Goal: Complete application form

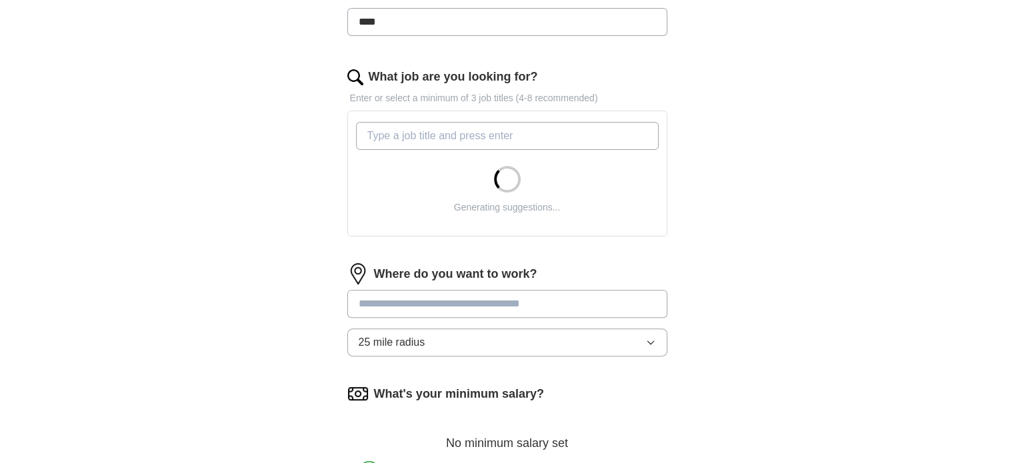
scroll to position [381, 0]
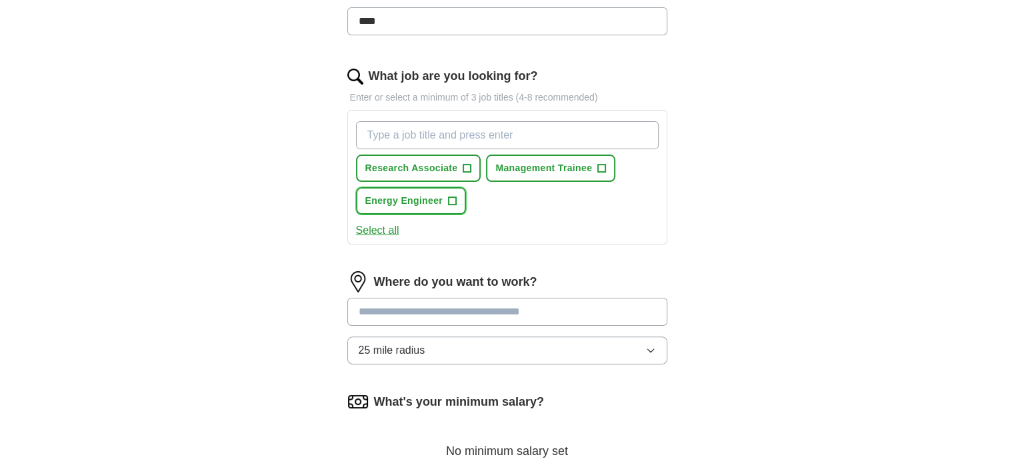
click at [445, 195] on button "Energy Engineer +" at bounding box center [411, 200] width 111 height 27
click at [469, 164] on span "+" at bounding box center [467, 168] width 8 height 11
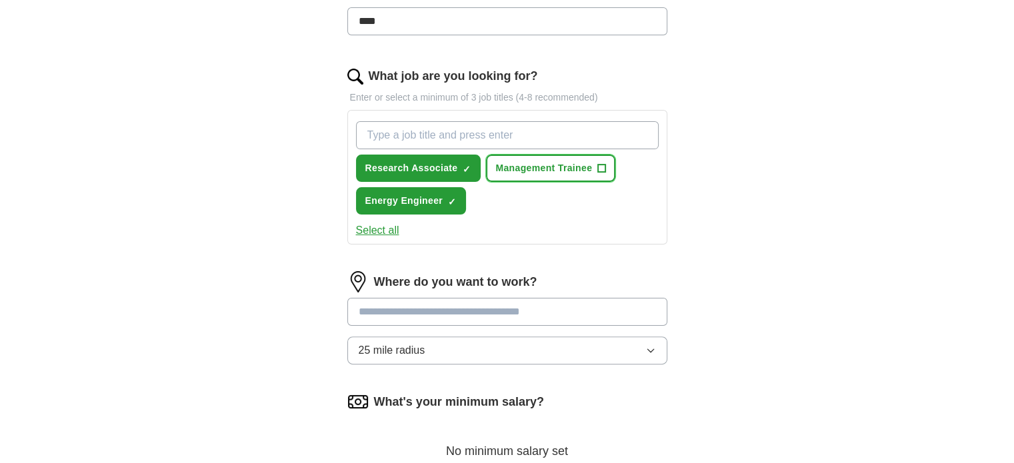
click at [598, 163] on span "+" at bounding box center [602, 168] width 8 height 11
click at [421, 138] on input "What job are you looking for?" at bounding box center [507, 135] width 303 height 28
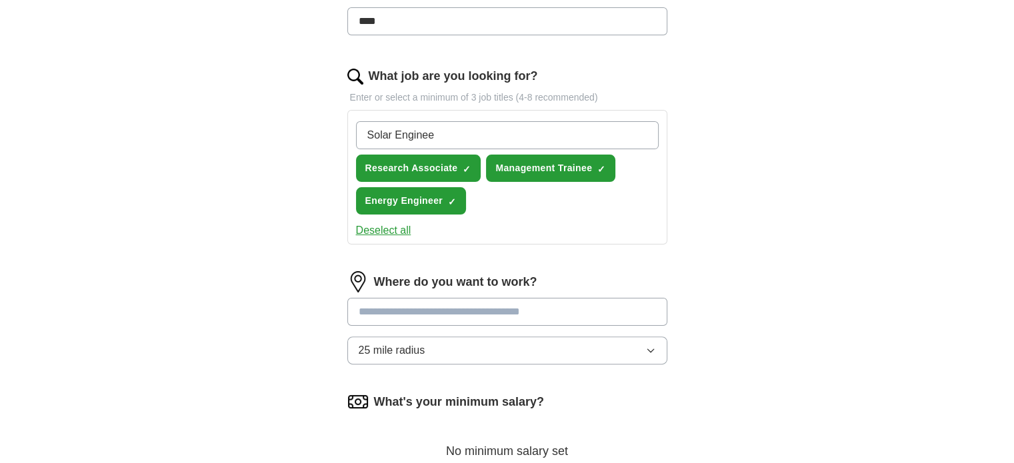
type input "Solar Engineer"
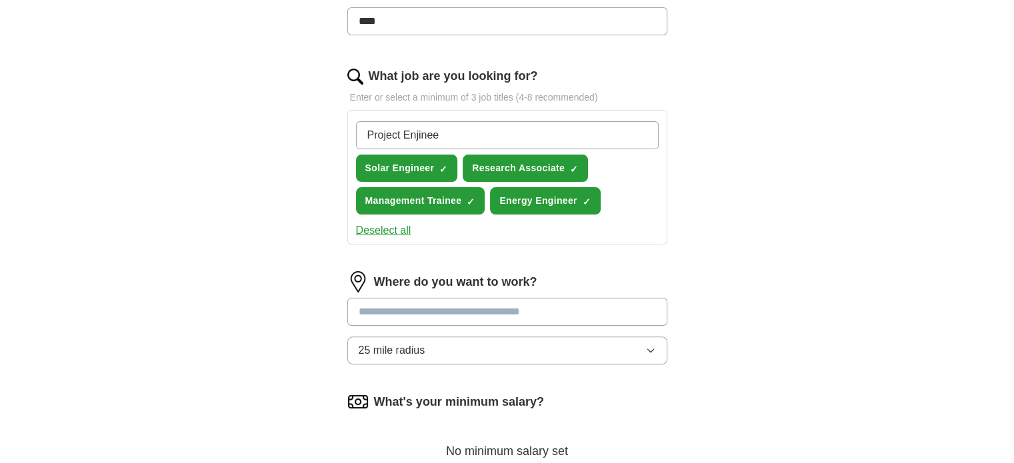
type input "Project Enjineer"
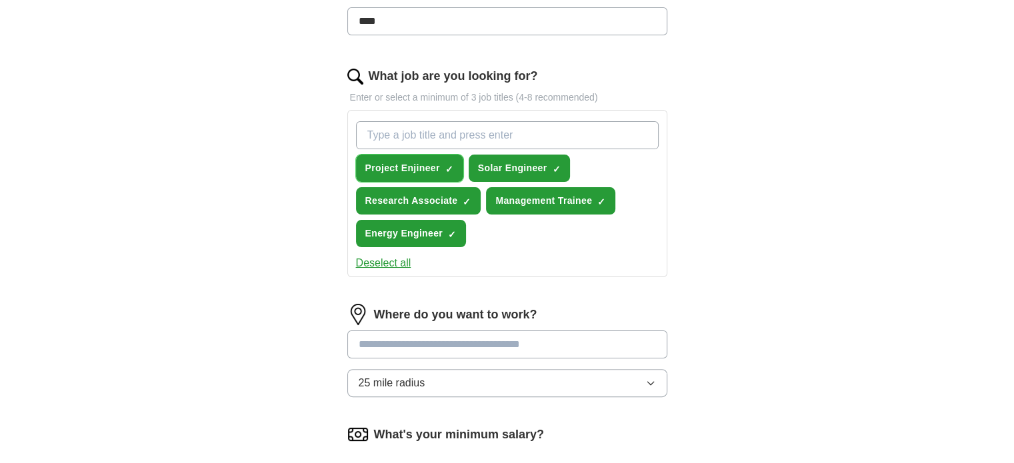
click at [0, 0] on span "×" at bounding box center [0, 0] width 0 height 0
click at [450, 165] on span "+" at bounding box center [449, 168] width 8 height 11
click at [0, 0] on span "×" at bounding box center [0, 0] width 0 height 0
click at [371, 127] on input "What job are you looking for?" at bounding box center [507, 135] width 303 height 28
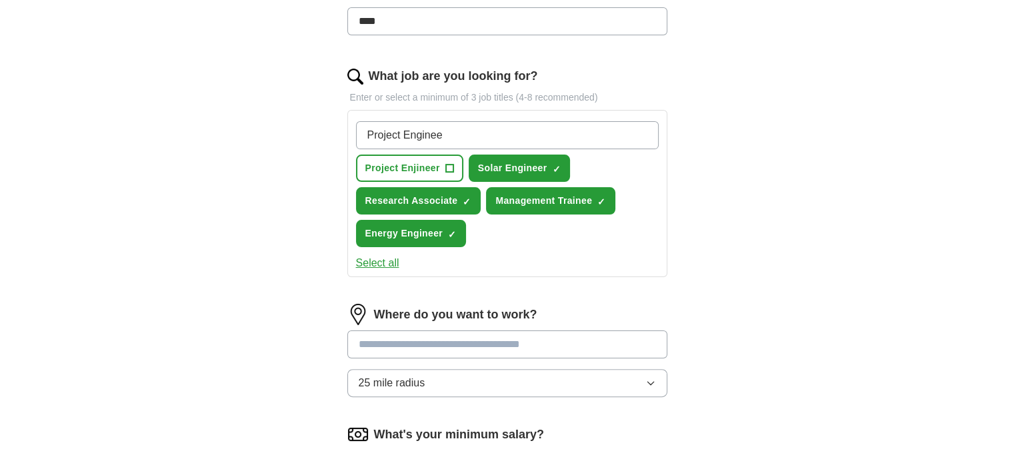
type input "Project Engineer"
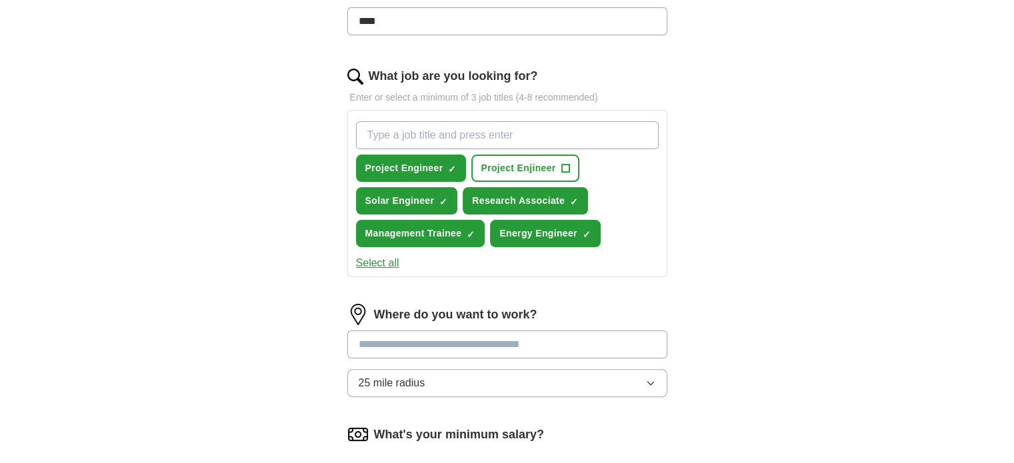
click at [405, 139] on input "What job are you looking for?" at bounding box center [507, 135] width 303 height 28
type input "Sustainability Engineer"
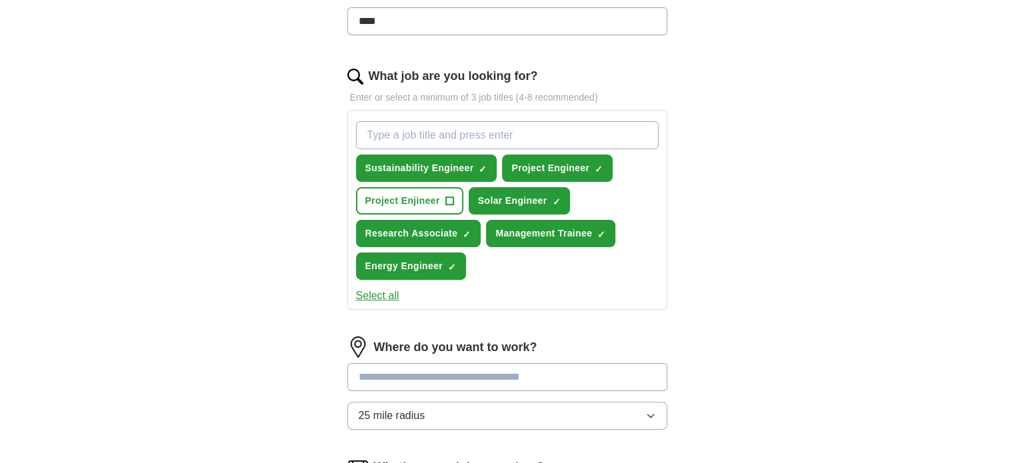
click at [405, 139] on input "What job are you looking for?" at bounding box center [507, 135] width 303 height 28
type input "Environmental Trainee"
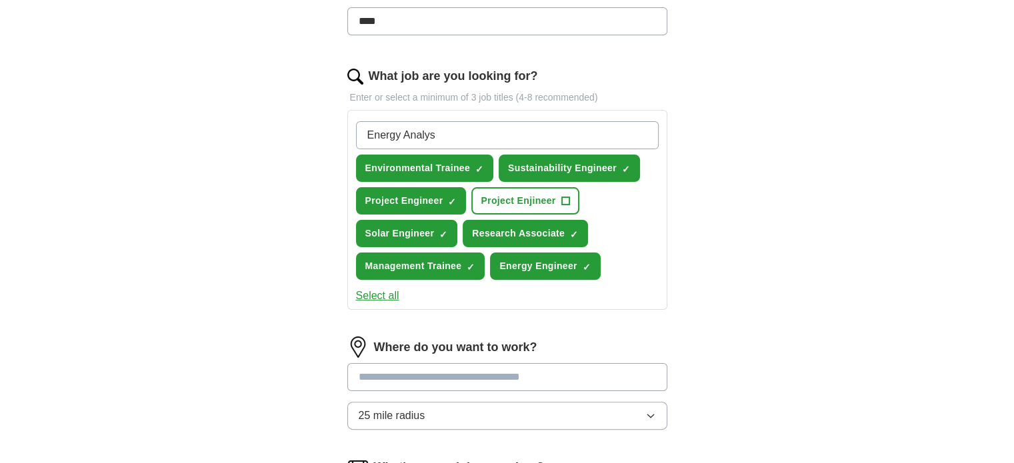
type input "Energy Analyst"
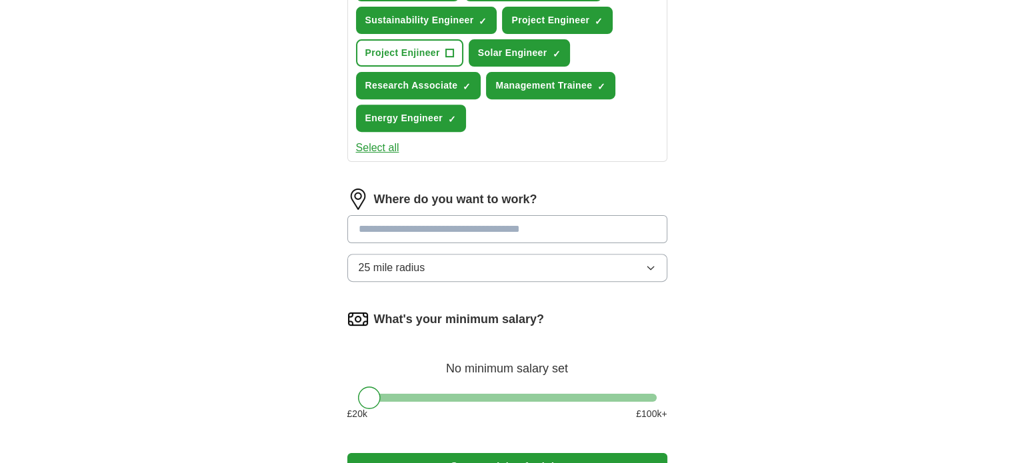
scroll to position [565, 0]
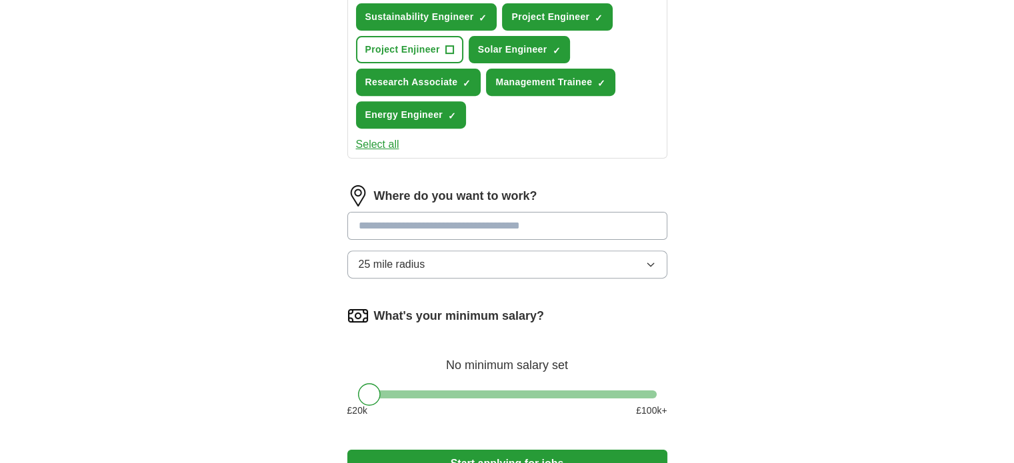
click at [514, 221] on input at bounding box center [507, 226] width 320 height 28
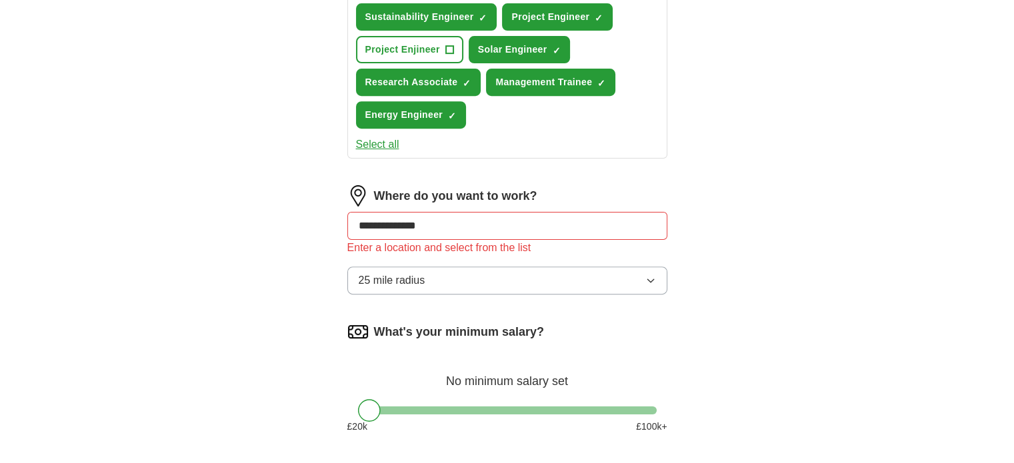
click at [787, 200] on div "**********" at bounding box center [507, 3] width 853 height 1054
click at [508, 217] on input "**********" at bounding box center [507, 226] width 320 height 28
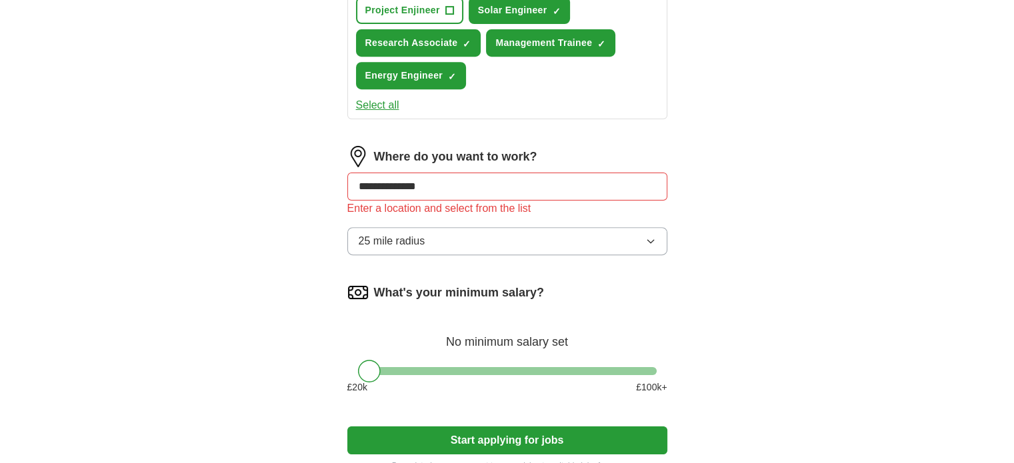
scroll to position [605, 0]
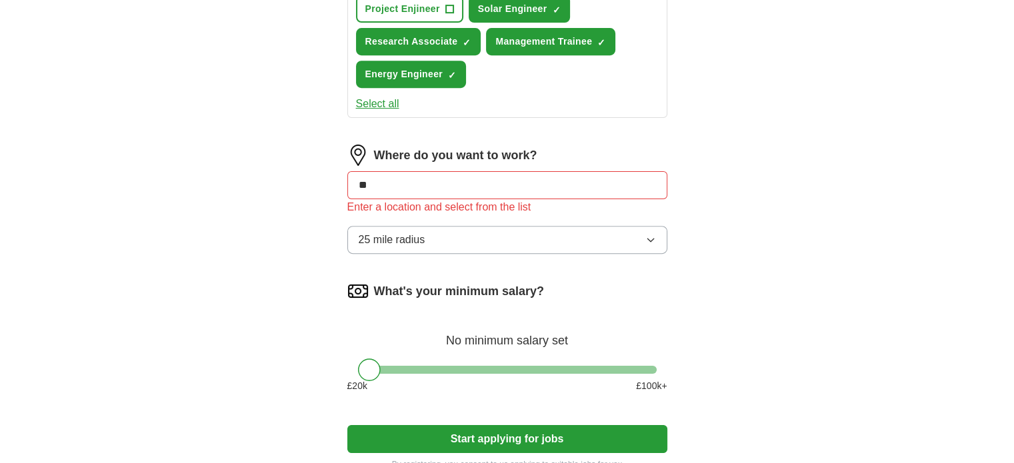
type input "*"
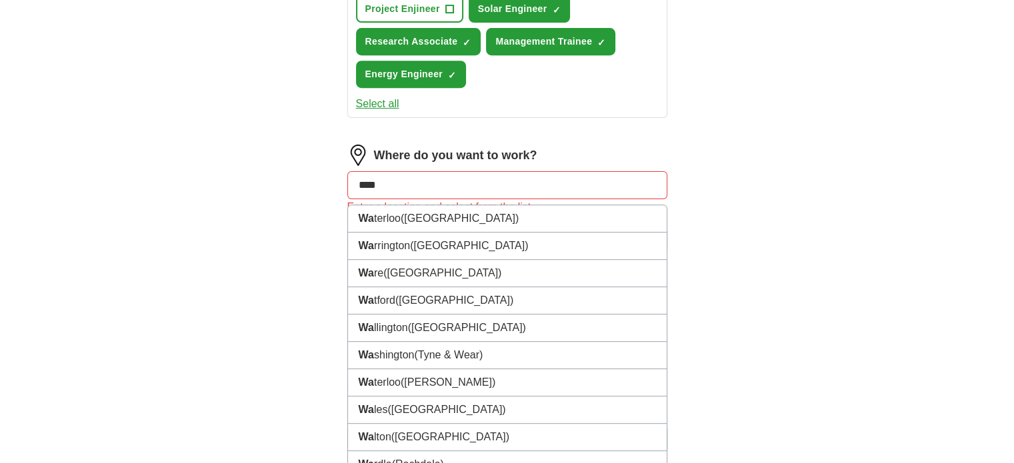
type input "*****"
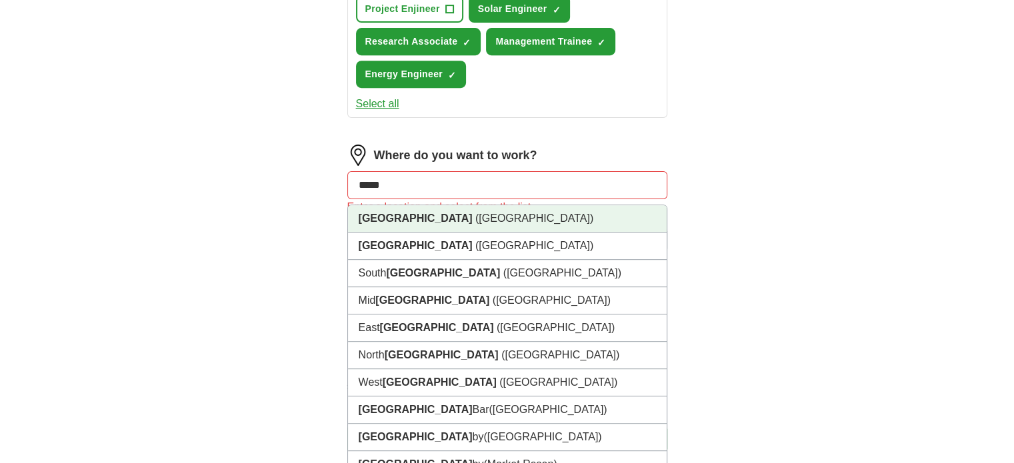
click at [390, 205] on li "Wales ([GEOGRAPHIC_DATA])" at bounding box center [507, 218] width 319 height 27
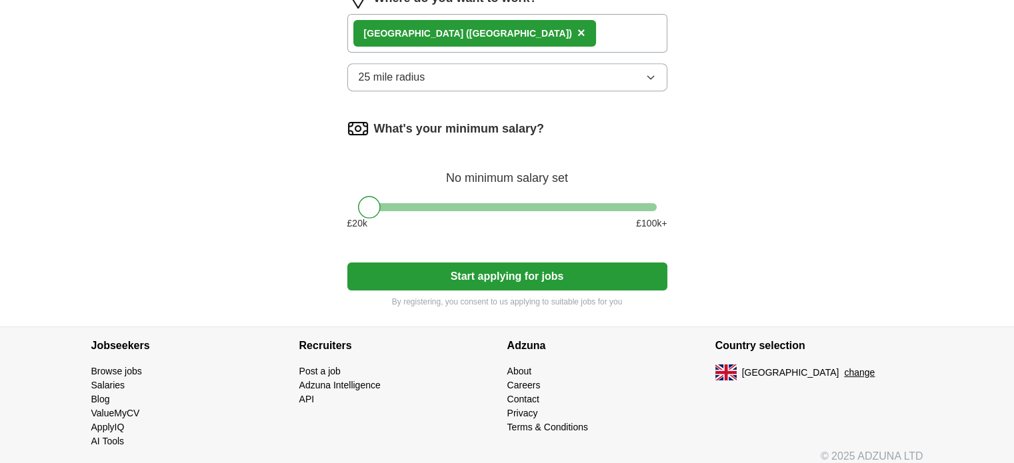
scroll to position [769, 0]
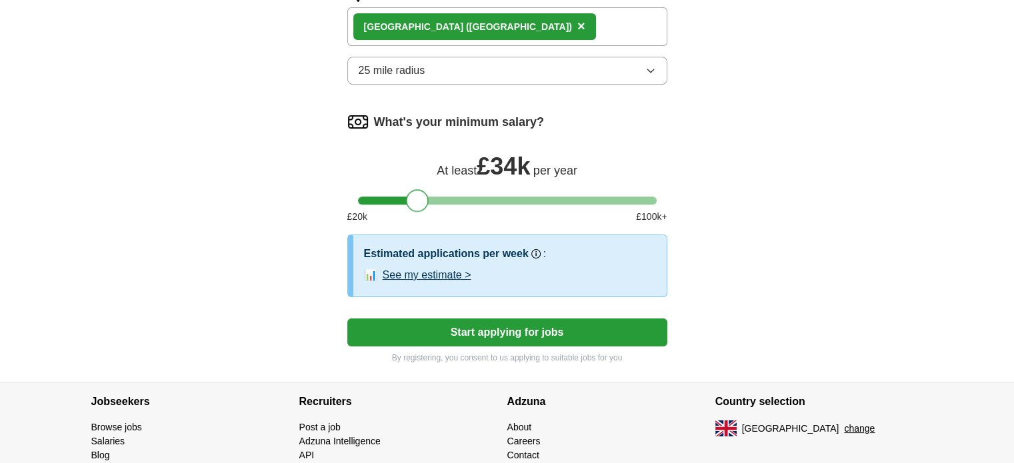
drag, startPoint x: 369, startPoint y: 196, endPoint x: 419, endPoint y: 200, distance: 49.5
click at [419, 200] on div at bounding box center [417, 200] width 23 height 23
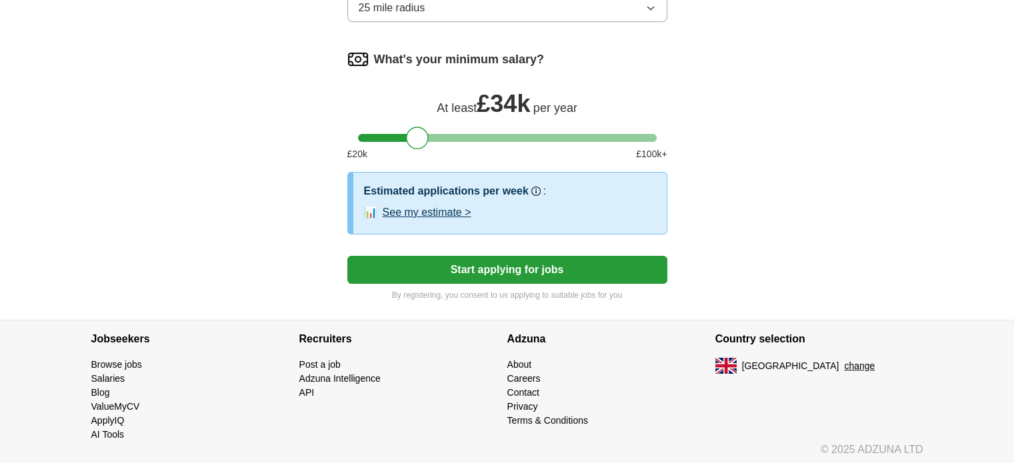
click at [533, 261] on button "Start applying for jobs" at bounding box center [507, 270] width 320 height 28
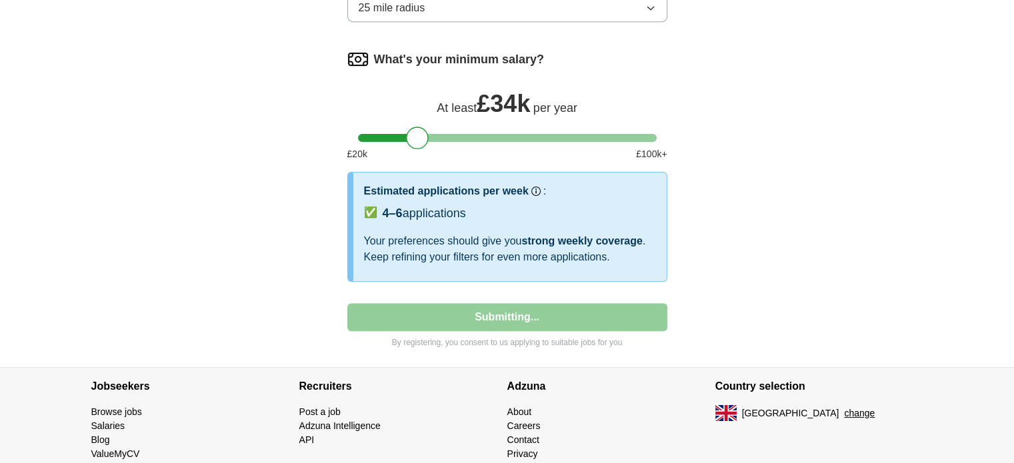
select select "**"
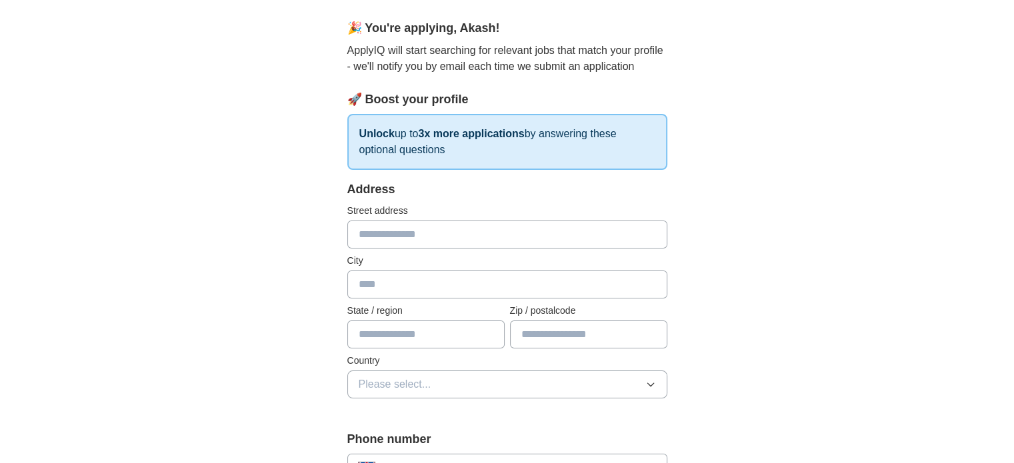
scroll to position [108, 0]
click at [409, 232] on input "text" at bounding box center [507, 236] width 320 height 28
type input "**********"
type input "*****"
type input "*********"
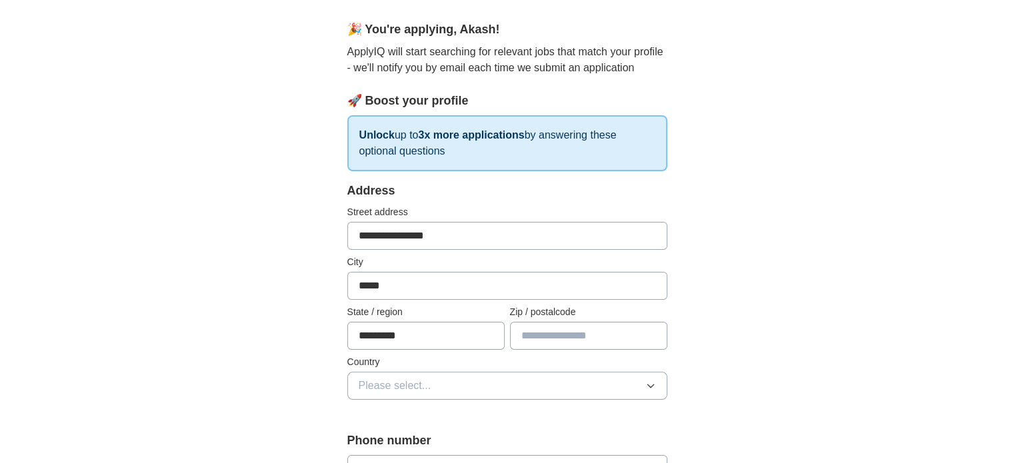
type input "*******"
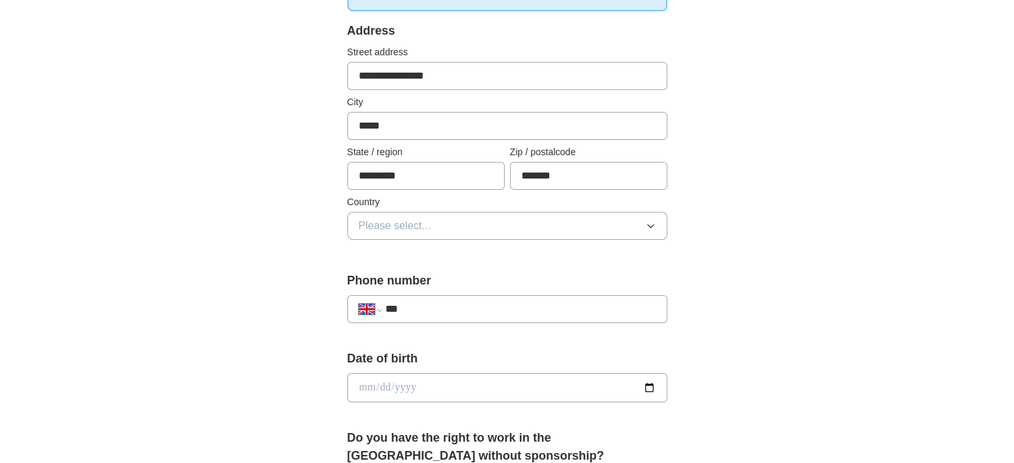
scroll to position [269, 0]
click at [453, 222] on button "Please select..." at bounding box center [507, 225] width 320 height 28
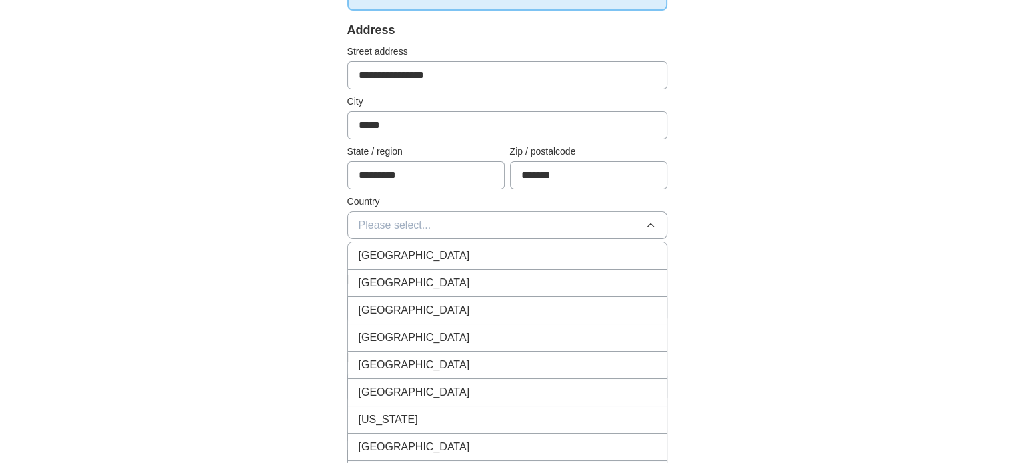
click at [425, 251] on span "[GEOGRAPHIC_DATA]" at bounding box center [414, 256] width 111 height 16
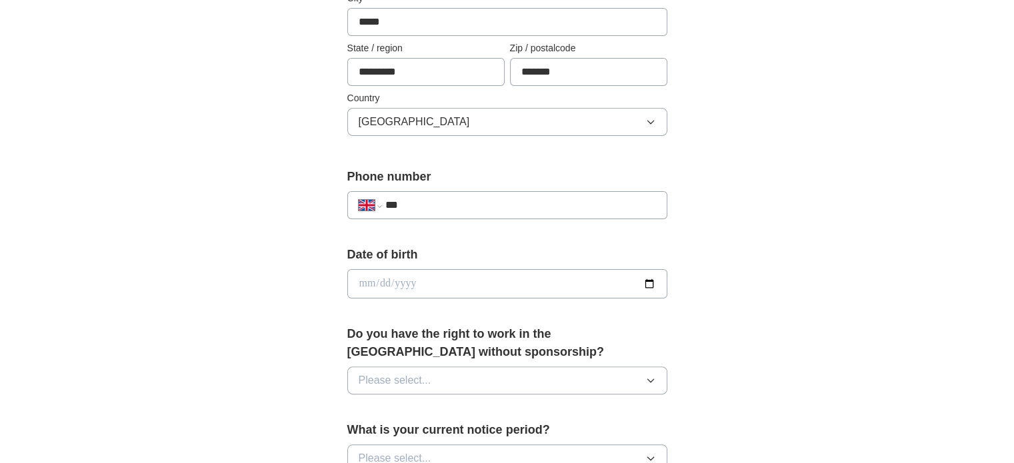
scroll to position [373, 0]
click at [461, 197] on input "***" at bounding box center [520, 205] width 271 height 16
type input "**********"
click at [368, 291] on input "date" at bounding box center [507, 283] width 320 height 29
type input "**********"
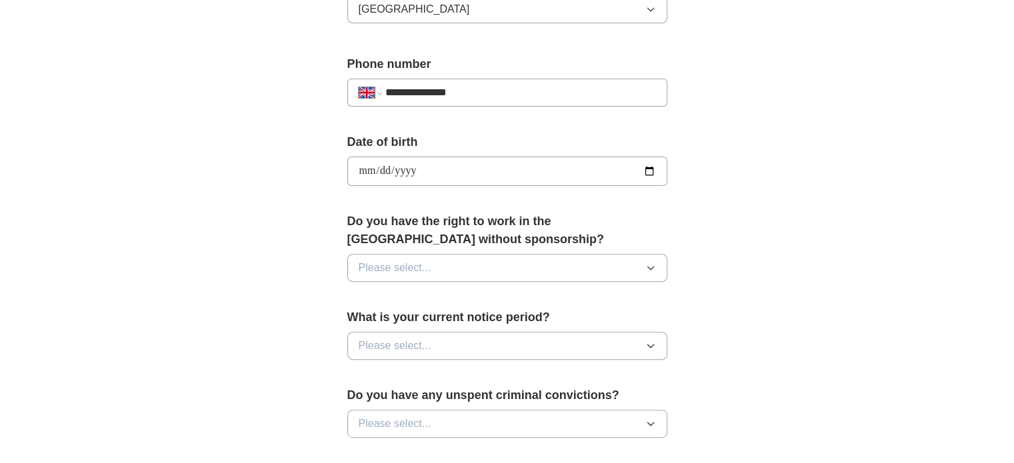
scroll to position [485, 0]
click at [399, 263] on span "Please select..." at bounding box center [395, 267] width 73 height 16
click at [363, 319] on span "No" at bounding box center [365, 325] width 13 height 16
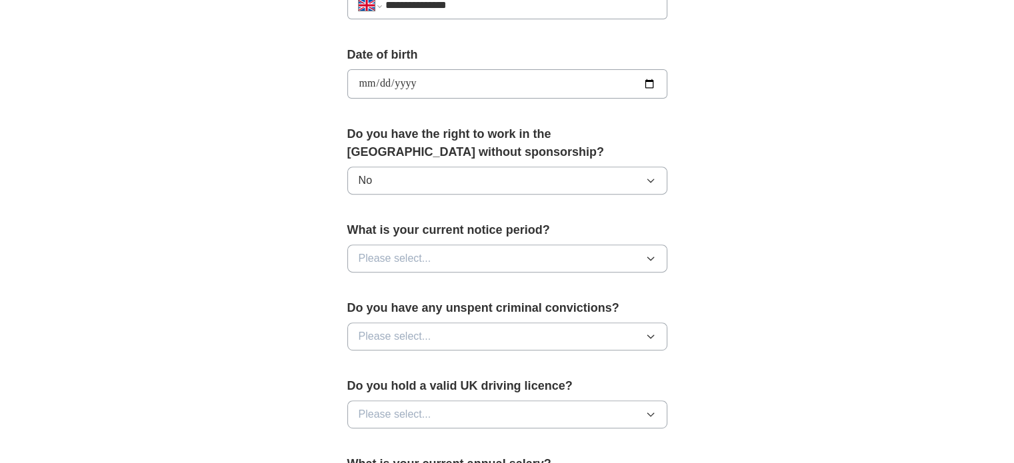
scroll to position [573, 0]
click at [463, 261] on button "Please select..." at bounding box center [507, 258] width 320 height 28
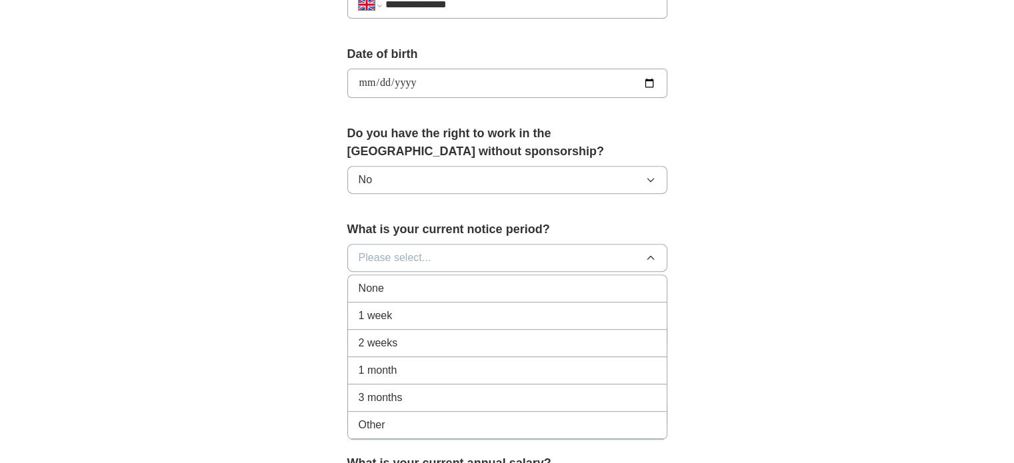
click at [367, 337] on span "2 weeks" at bounding box center [378, 343] width 39 height 16
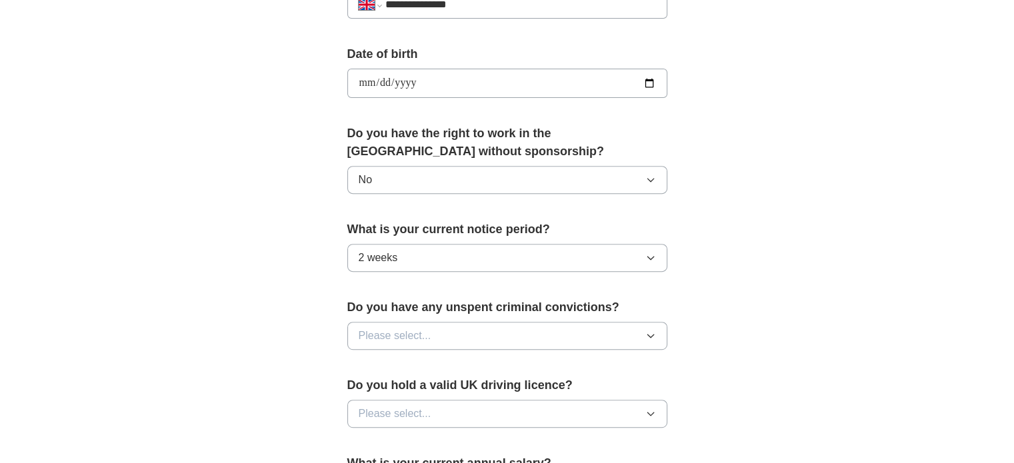
scroll to position [620, 0]
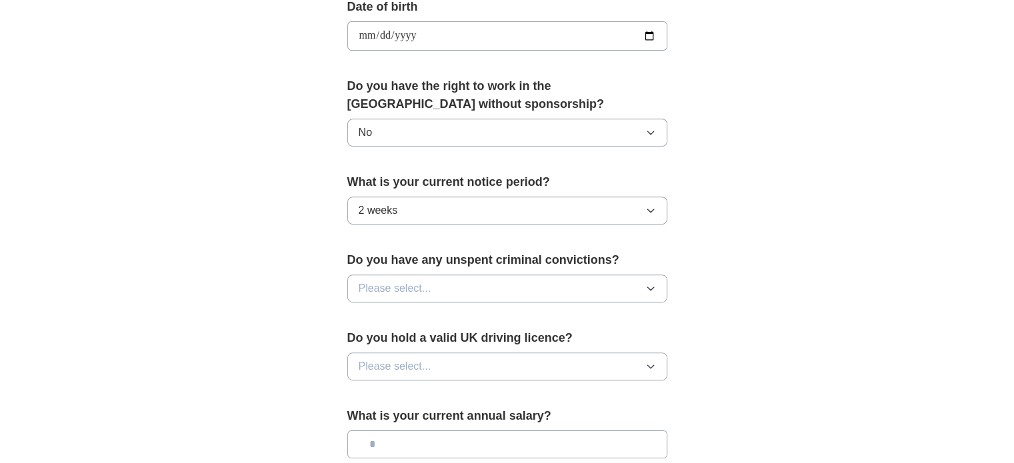
click at [477, 125] on button "No" at bounding box center [507, 133] width 320 height 28
click at [291, 231] on div "**********" at bounding box center [507, 19] width 853 height 1196
click at [421, 281] on span "Please select..." at bounding box center [395, 289] width 73 height 16
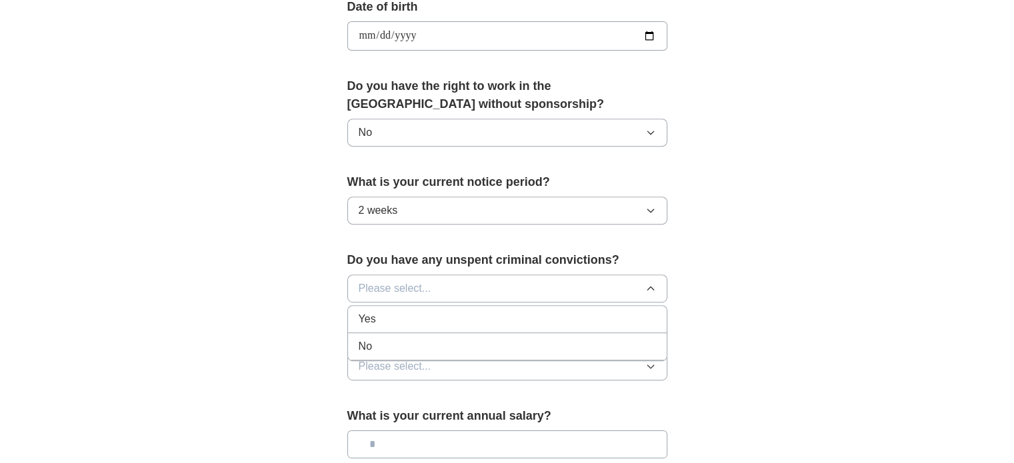
click at [369, 339] on span "No" at bounding box center [365, 347] width 13 height 16
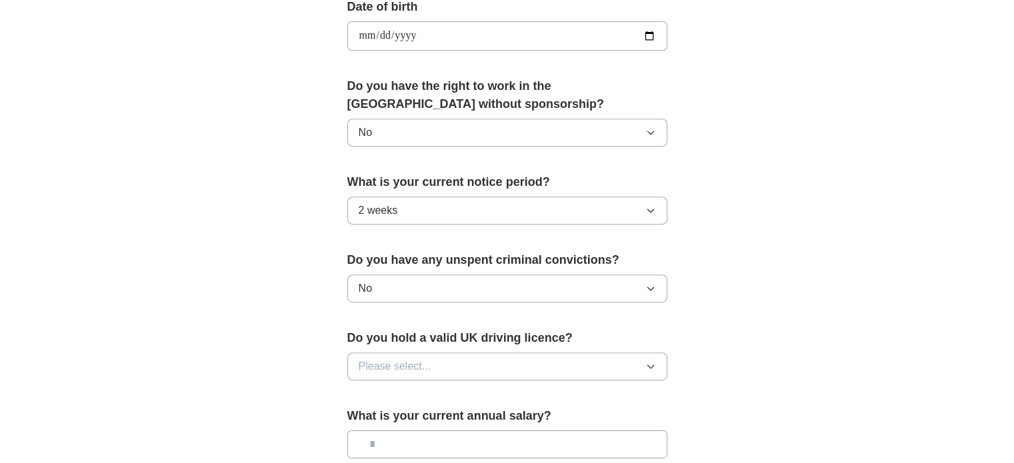
click at [397, 365] on span "Please select..." at bounding box center [395, 367] width 73 height 16
click at [371, 417] on span "No" at bounding box center [365, 425] width 13 height 16
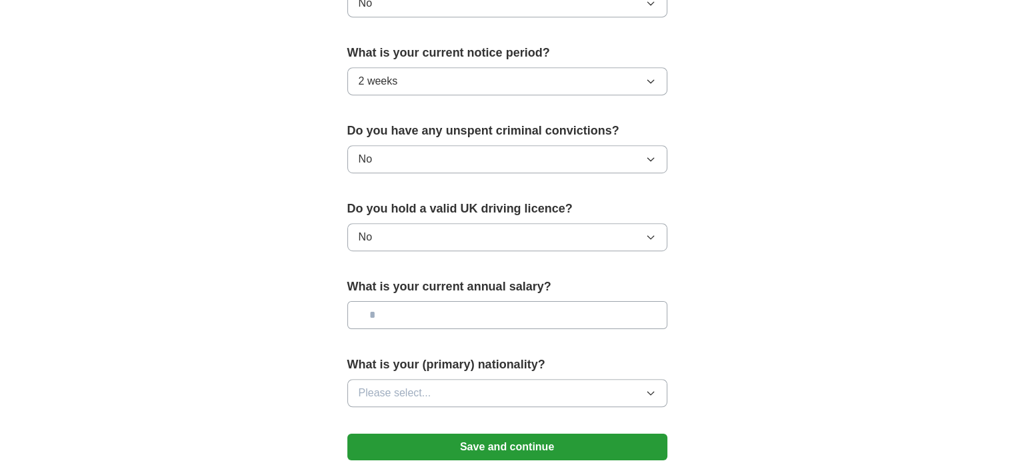
scroll to position [751, 0]
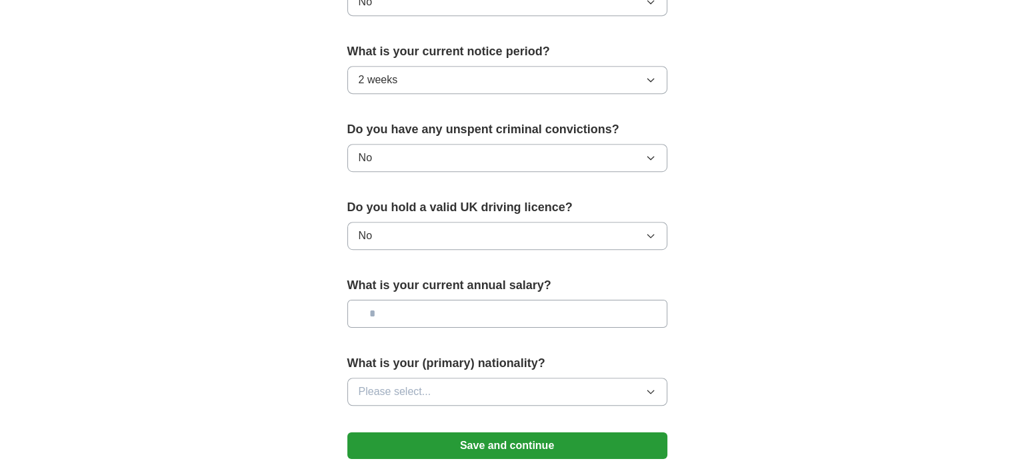
click at [441, 311] on input "text" at bounding box center [507, 314] width 320 height 28
type input "*******"
click at [347, 433] on button "Save and continue" at bounding box center [507, 446] width 320 height 27
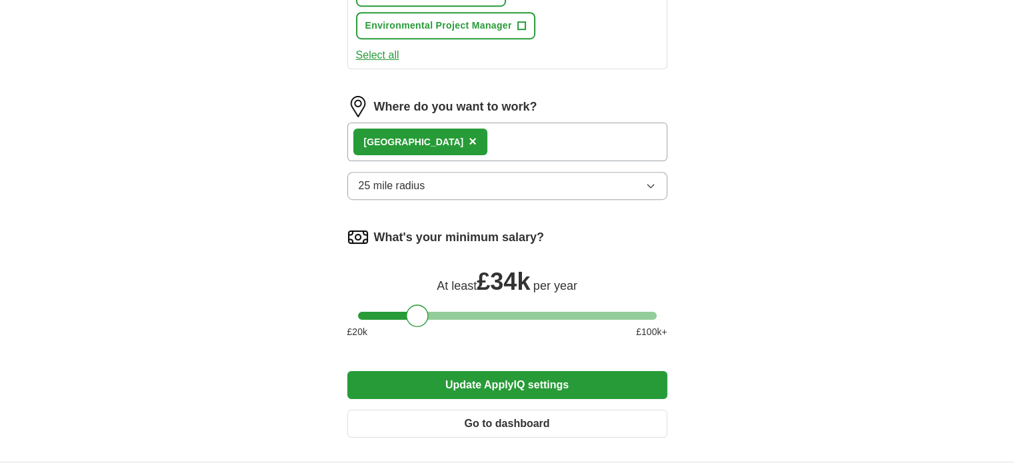
scroll to position [884, 0]
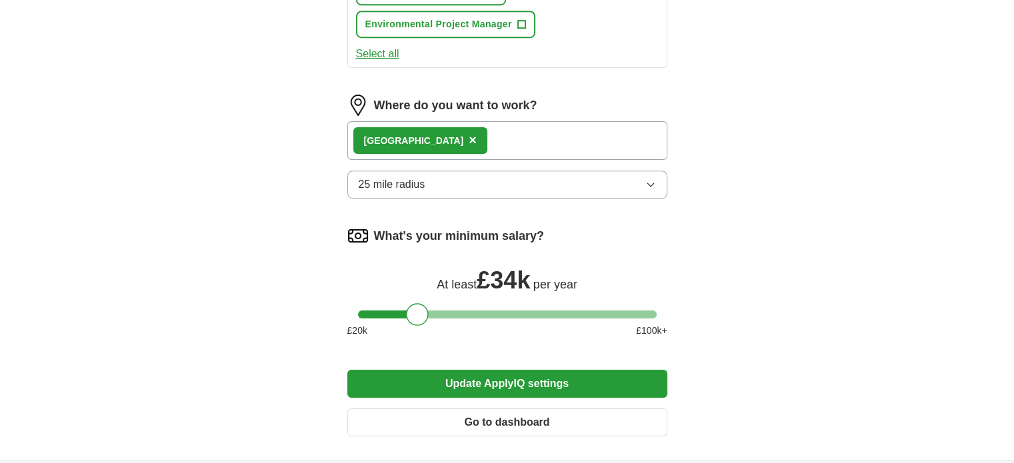
click at [513, 376] on button "Update ApplyIQ settings" at bounding box center [507, 384] width 320 height 28
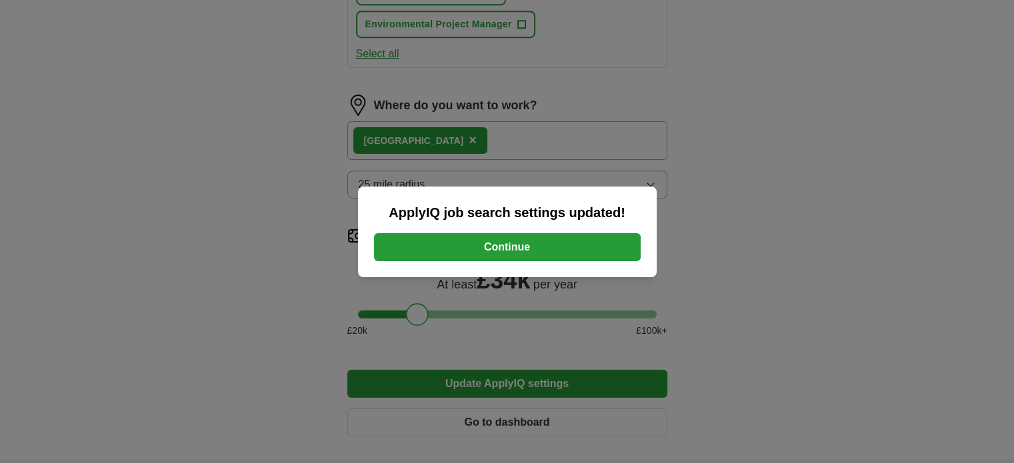
click at [515, 245] on button "Continue" at bounding box center [507, 247] width 267 height 28
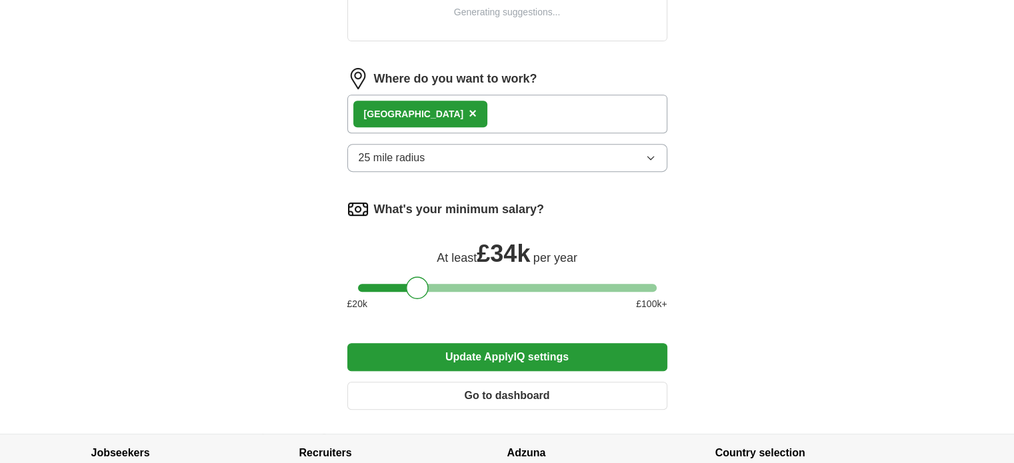
scroll to position [573, 0]
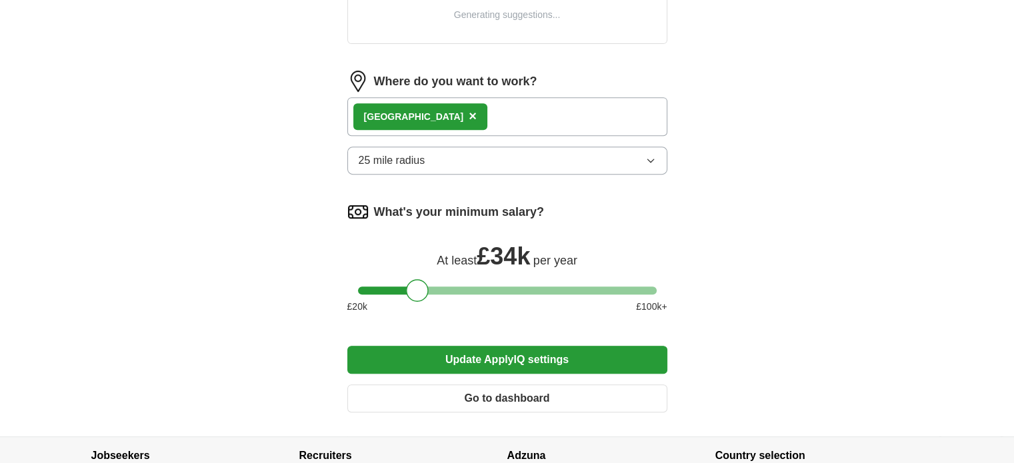
click at [528, 153] on button "25 mile radius" at bounding box center [507, 161] width 320 height 28
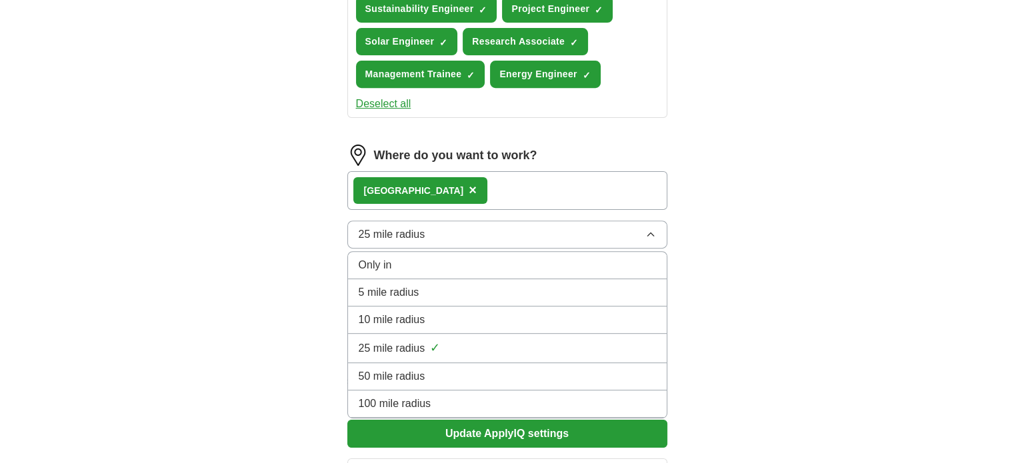
click at [401, 399] on span "100 mile radius" at bounding box center [395, 404] width 73 height 16
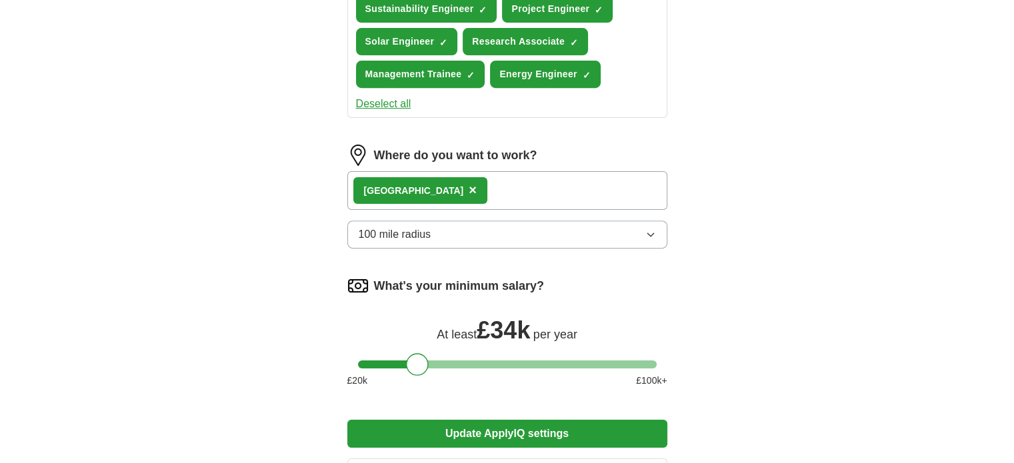
click at [485, 431] on button "Update ApplyIQ settings" at bounding box center [507, 434] width 320 height 28
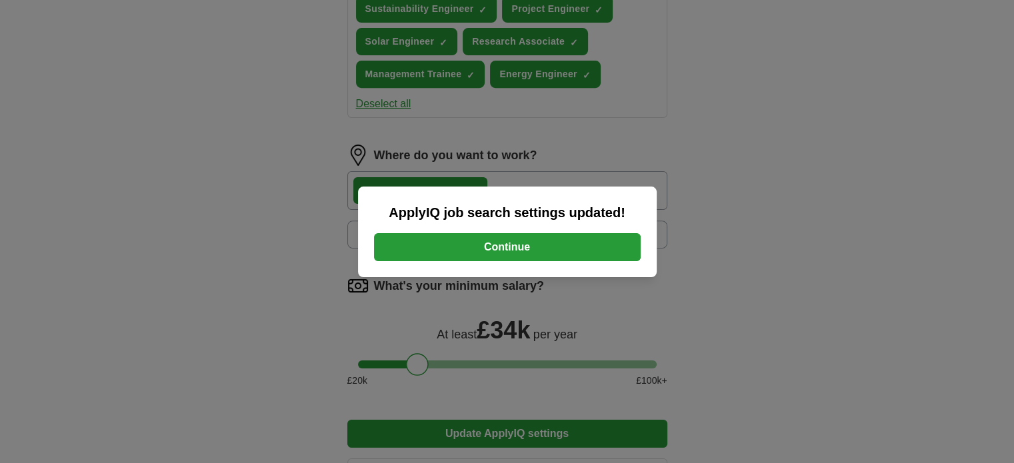
click at [526, 249] on button "Continue" at bounding box center [507, 247] width 267 height 28
